Goal: Task Accomplishment & Management: Manage account settings

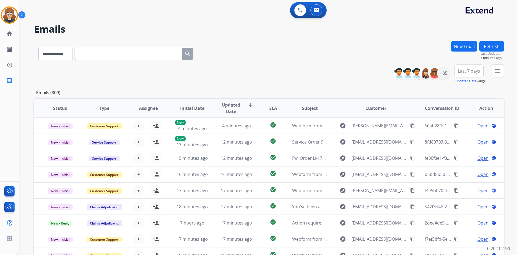
select select "**********"
click at [445, 72] on div "+85" at bounding box center [443, 73] width 13 height 13
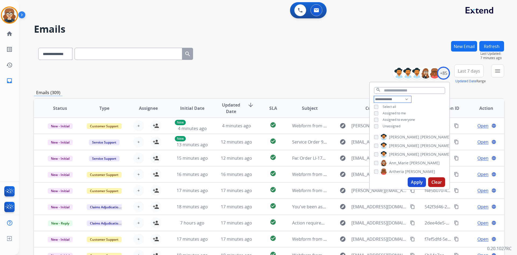
click at [407, 98] on select "**********" at bounding box center [392, 99] width 37 height 6
select select "**********"
click at [374, 96] on select "**********" at bounding box center [392, 99] width 37 height 6
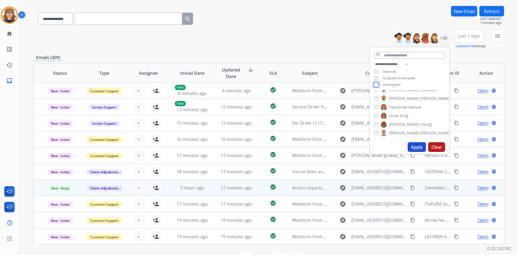
scroll to position [52, 0]
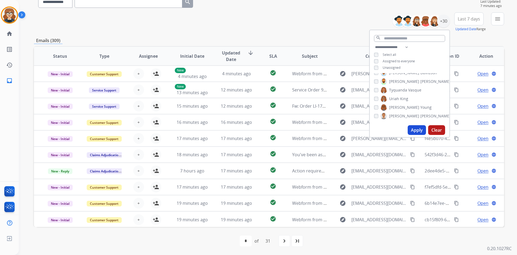
click at [418, 129] on button "Apply" at bounding box center [417, 130] width 18 height 10
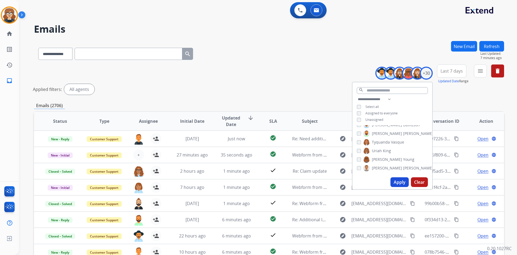
click at [470, 93] on div "Applied filters: All agents" at bounding box center [268, 89] width 470 height 11
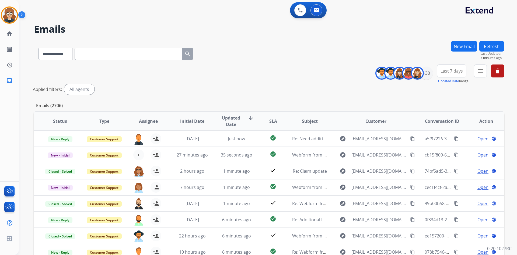
click at [454, 72] on span "Last 7 days" at bounding box center [452, 71] width 22 height 2
click at [452, 134] on div "Last 90 days" at bounding box center [450, 136] width 30 height 8
click at [481, 72] on mat-icon "menu" at bounding box center [480, 71] width 6 height 6
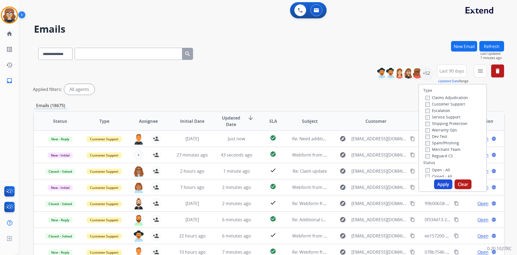
click at [440, 105] on label "Customer Support" at bounding box center [446, 103] width 40 height 5
click at [439, 122] on label "Shipping Protection" at bounding box center [447, 123] width 42 height 5
click at [439, 157] on label "Reguard CS" at bounding box center [439, 155] width 27 height 5
click at [441, 184] on button "Apply" at bounding box center [443, 184] width 18 height 10
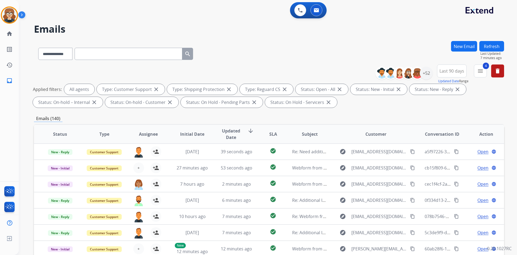
click at [144, 131] on span "Assignee" at bounding box center [148, 134] width 19 height 6
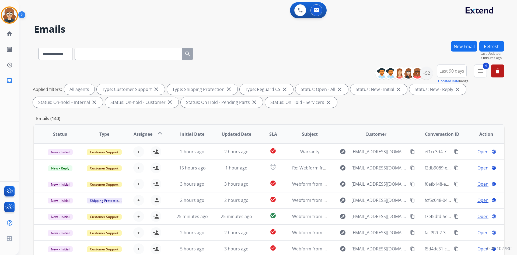
click at [144, 133] on span "Assignee" at bounding box center [143, 134] width 19 height 6
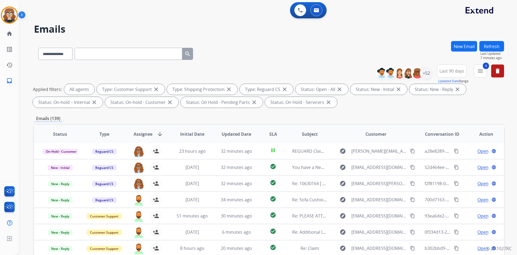
scroll to position [78, 0]
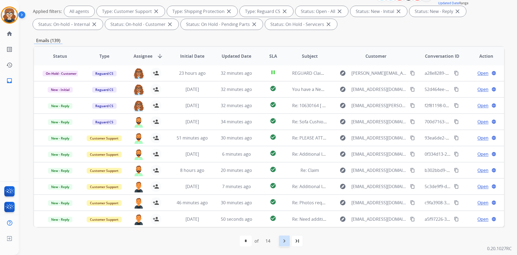
click at [283, 241] on mat-icon "navigate_next" at bounding box center [284, 240] width 6 height 6
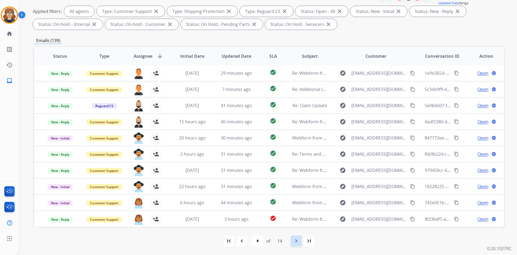
click at [295, 241] on mat-icon "navigate_next" at bounding box center [296, 240] width 6 height 6
select select "*"
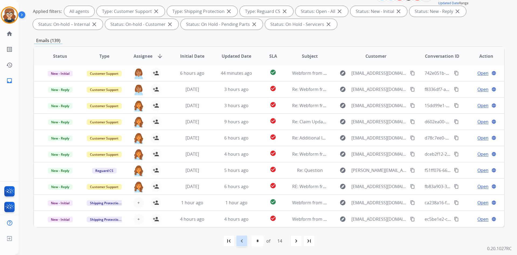
click at [244, 240] on mat-icon "navigate_before" at bounding box center [242, 240] width 6 height 6
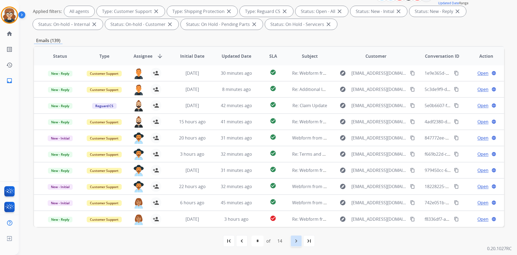
click at [293, 242] on div "navigate_next" at bounding box center [296, 241] width 12 height 12
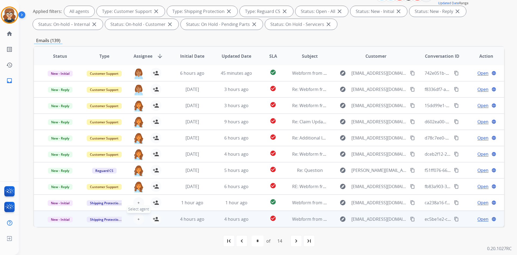
click at [137, 219] on span "+" at bounding box center [138, 219] width 2 height 6
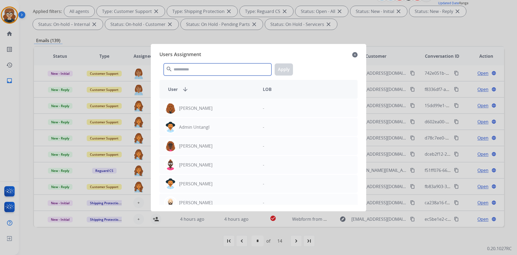
click at [185, 68] on input "text" at bounding box center [218, 69] width 108 height 12
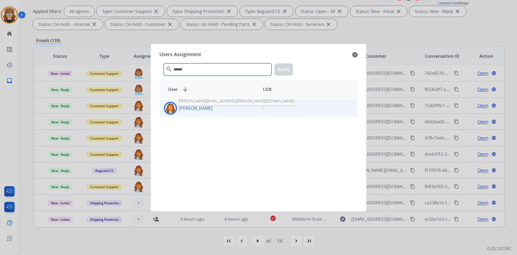
type input "******"
click at [186, 106] on p "[PERSON_NAME]" at bounding box center [195, 108] width 33 height 6
click at [285, 67] on button "Apply" at bounding box center [284, 69] width 18 height 12
